Goal: Check status: Check status

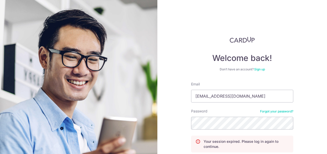
scroll to position [44, 0]
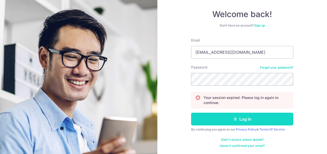
click at [249, 118] on button "Log in" at bounding box center [242, 119] width 102 height 13
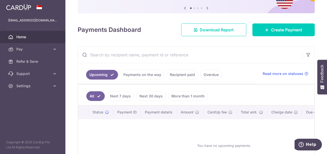
click at [205, 76] on link "Overdue" at bounding box center [211, 75] width 22 height 10
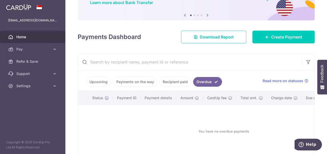
click at [132, 82] on link "Payments on the way" at bounding box center [135, 82] width 44 height 10
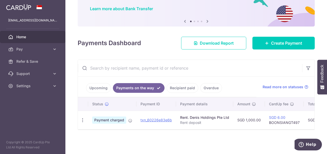
scroll to position [39, 0]
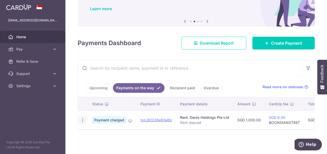
click at [82, 118] on icon "button" at bounding box center [82, 120] width 5 height 5
click at [181, 90] on link "Recipient paid" at bounding box center [182, 88] width 32 height 10
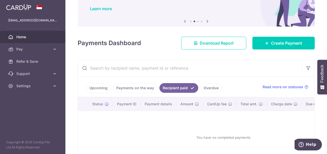
click at [134, 90] on link "Payments on the way" at bounding box center [135, 88] width 44 height 10
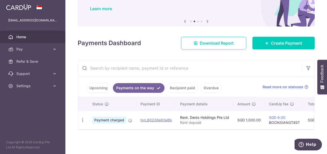
click at [98, 90] on link "Upcoming" at bounding box center [98, 88] width 25 height 10
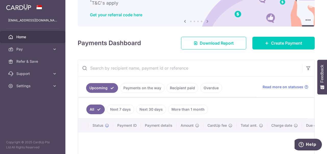
scroll to position [65, 0]
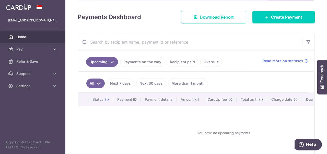
click at [145, 65] on link "Payments on the way" at bounding box center [142, 62] width 44 height 10
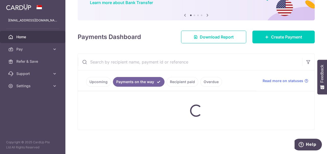
scroll to position [39, 0]
